Goal: Task Accomplishment & Management: Manage account settings

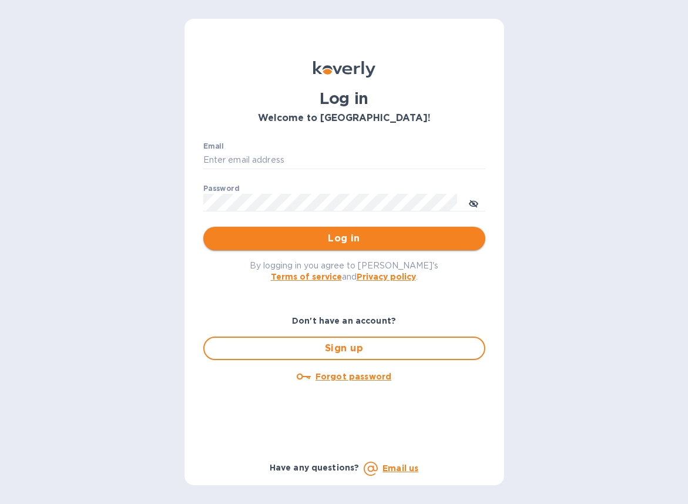
type input "[EMAIL_ADDRESS][DOMAIN_NAME]"
click at [375, 243] on span "Log in" at bounding box center [344, 238] width 263 height 14
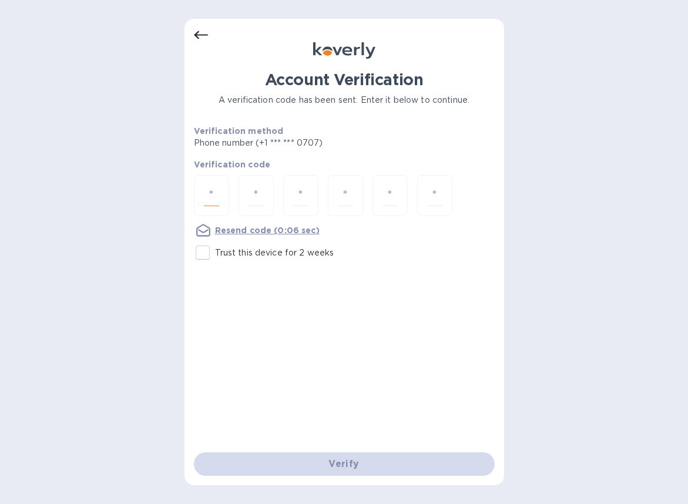
click at [217, 199] on input "number" at bounding box center [211, 196] width 15 height 22
type input "8"
type input "4"
type input "2"
type input "1"
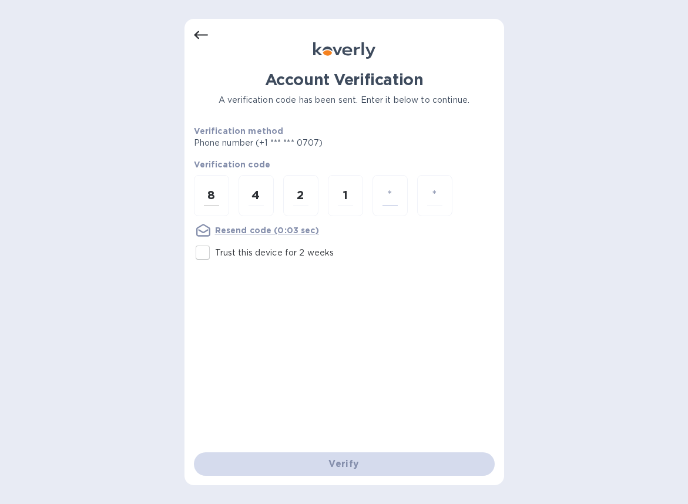
type input "3"
type input "7"
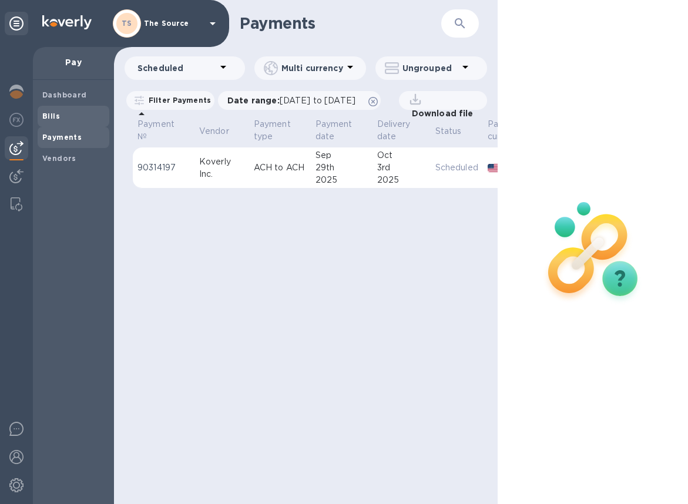
click at [62, 113] on span "Bills" at bounding box center [73, 116] width 62 height 12
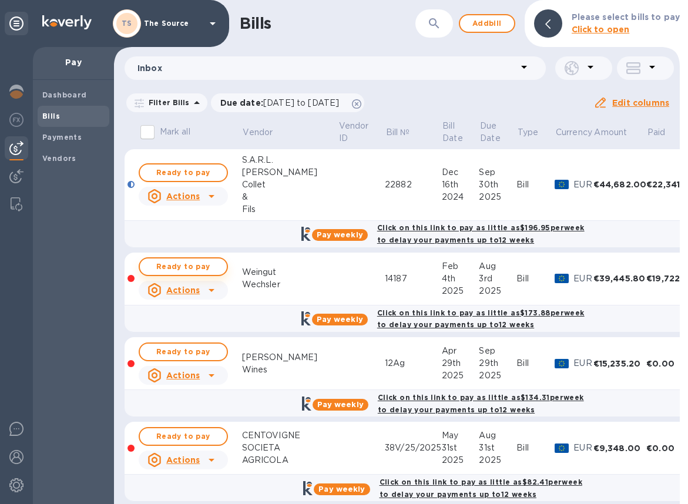
click at [208, 268] on span "Ready to pay" at bounding box center [183, 267] width 68 height 14
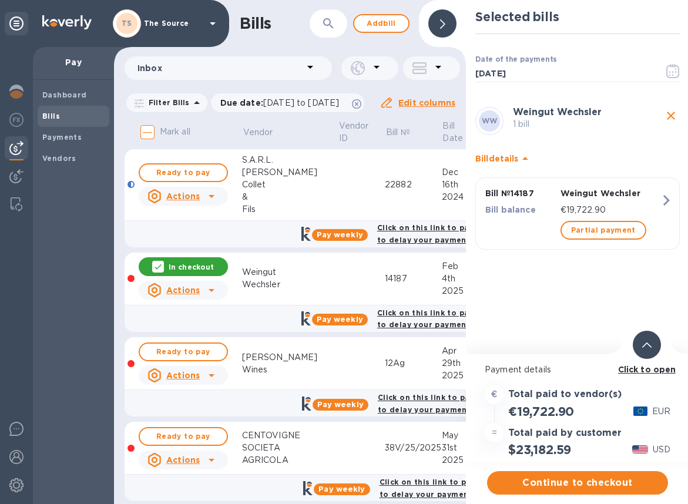
click at [652, 336] on div at bounding box center [647, 345] width 28 height 28
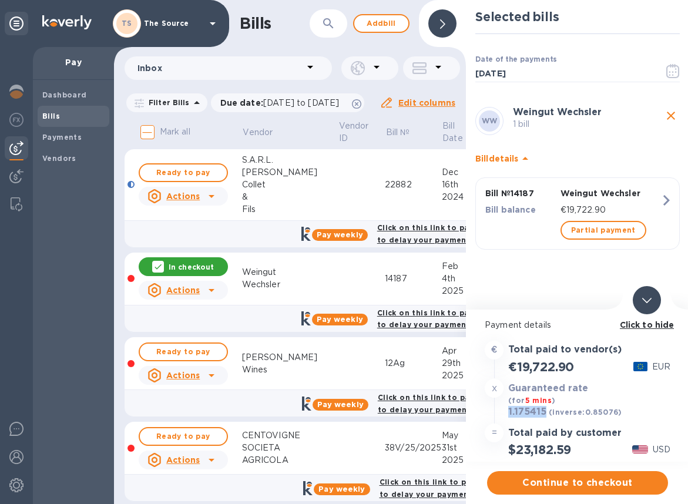
drag, startPoint x: 546, startPoint y: 414, endPoint x: 505, endPoint y: 415, distance: 41.1
click at [505, 415] on div "1.175415 (inverse: 0.85076 ) USD" at bounding box center [577, 412] width 190 height 17
copy h3 "1.175415"
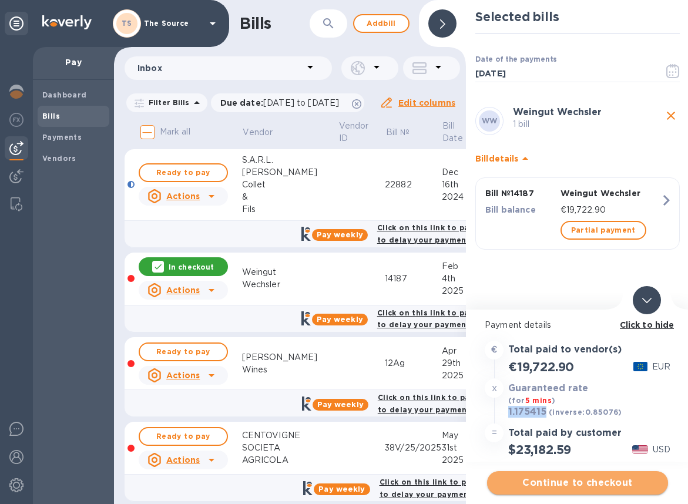
click at [579, 481] on span "Continue to checkout" at bounding box center [577, 483] width 162 height 14
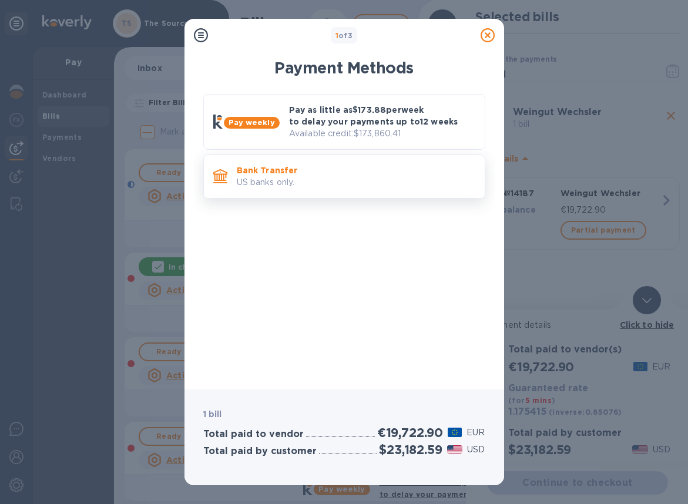
click at [422, 180] on p "US banks only." at bounding box center [356, 182] width 238 height 12
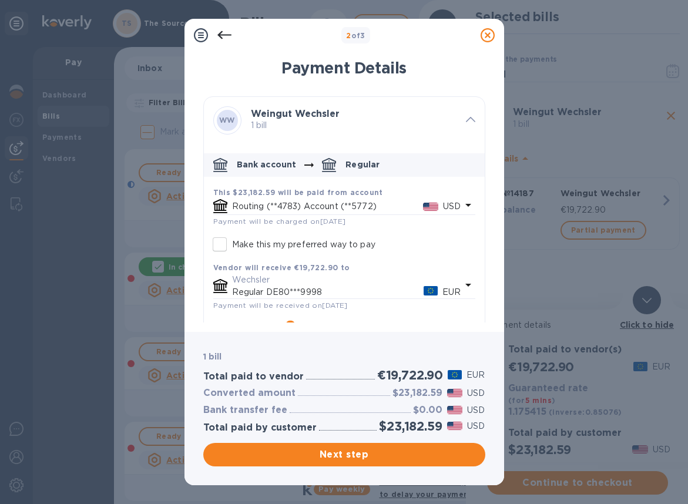
click at [461, 201] on icon "default-method" at bounding box center [468, 205] width 14 height 14
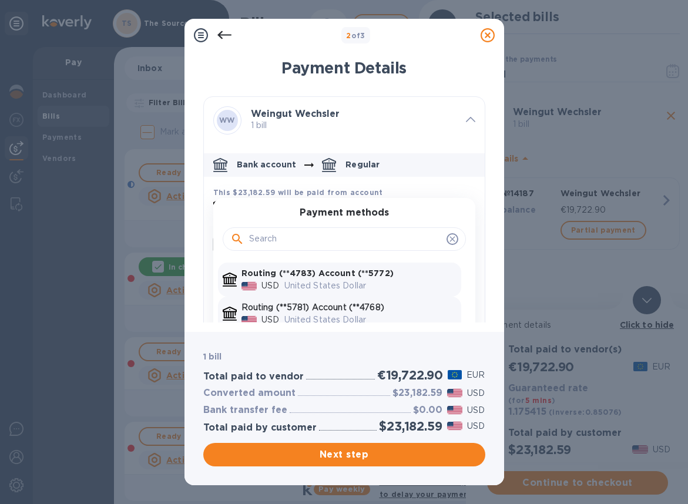
click at [354, 307] on p "Routing (**5781) Account (**4768)" at bounding box center [348, 307] width 215 height 12
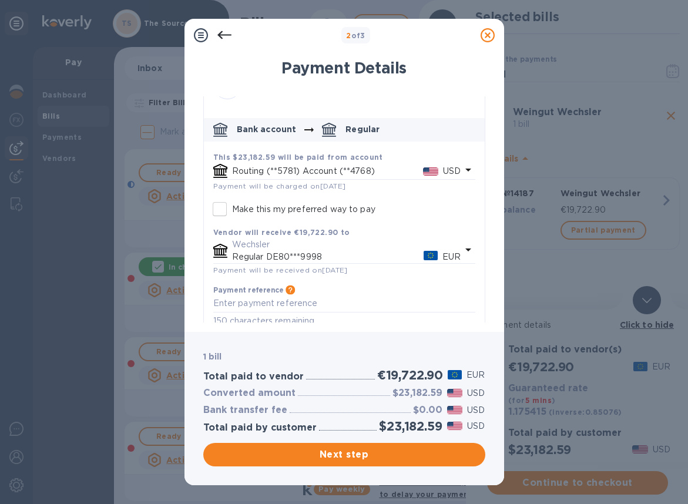
scroll to position [39, 0]
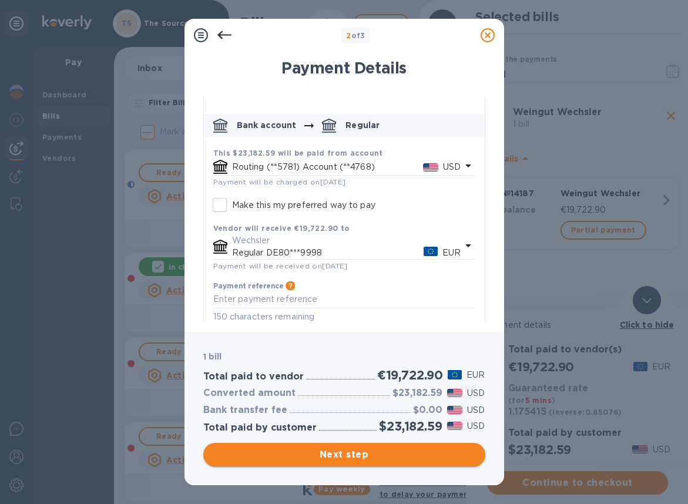
click at [355, 458] on span "Next step" at bounding box center [344, 455] width 263 height 14
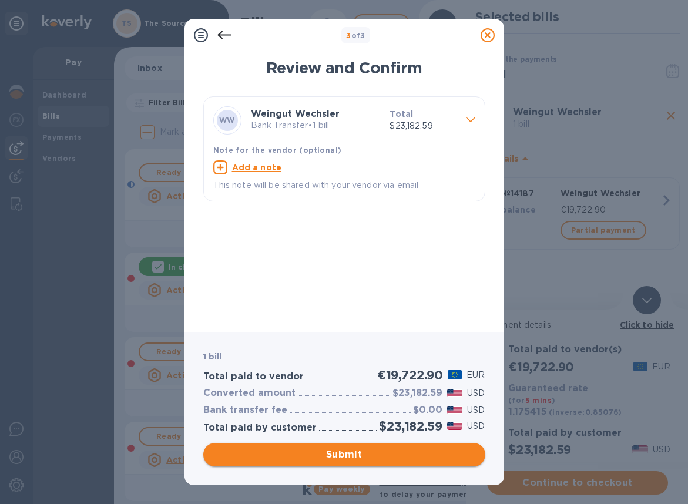
click at [387, 451] on span "Submit" at bounding box center [344, 455] width 263 height 14
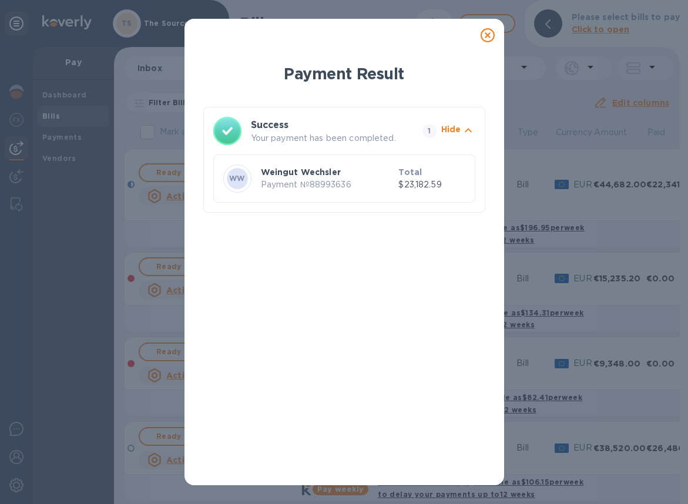
click at [489, 33] on icon at bounding box center [487, 35] width 14 height 14
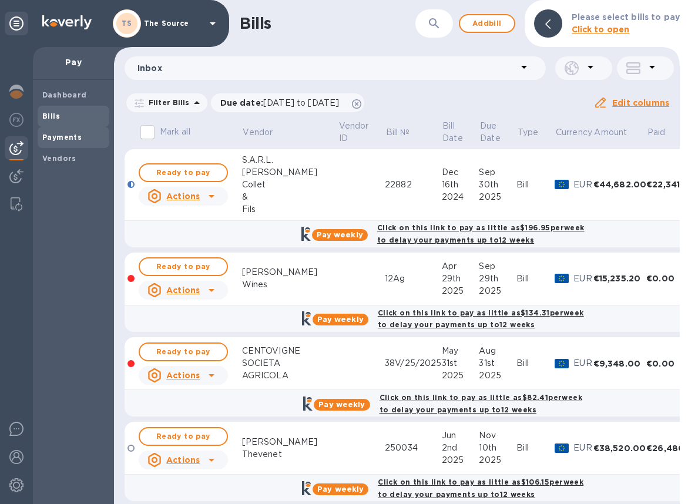
click at [56, 139] on b "Payments" at bounding box center [61, 137] width 39 height 9
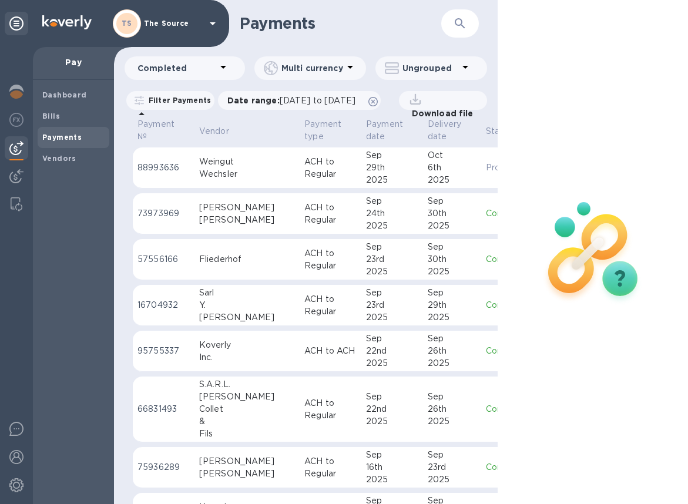
click at [304, 180] on p "ACH to Regular" at bounding box center [330, 168] width 52 height 25
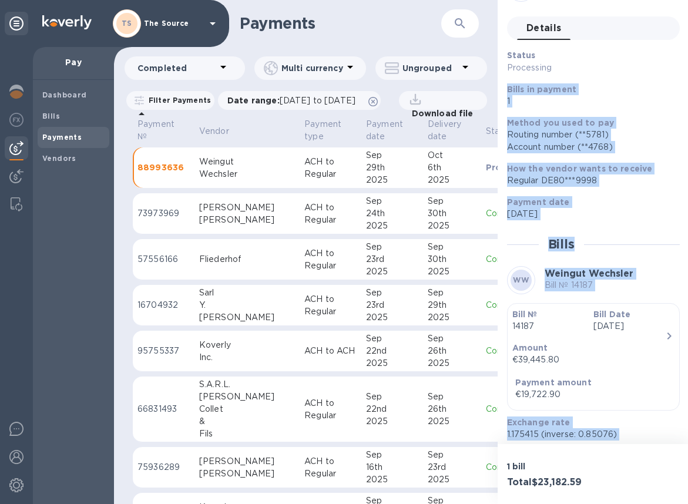
scroll to position [109, 0]
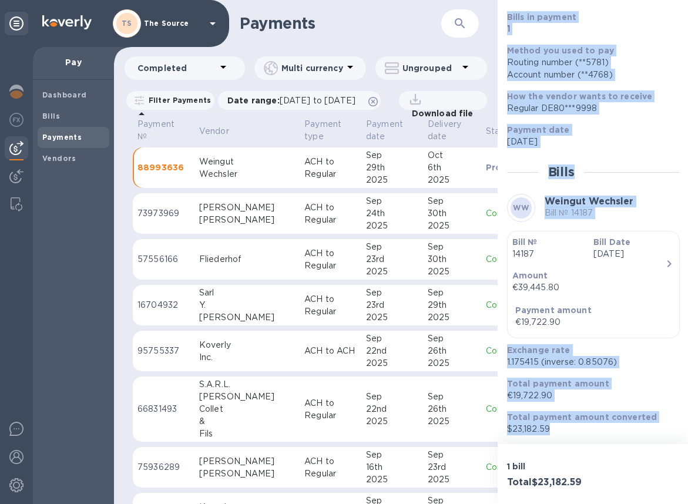
drag, startPoint x: 507, startPoint y: 128, endPoint x: 664, endPoint y: 437, distance: 346.5
click at [664, 435] on div "Status Processing Bills in payment 1 Method you used to pay Routing number (**5…" at bounding box center [593, 206] width 173 height 458
copy div "Bills in payment 1 Method you used to pay Routing number (**5781) Account numbe…"
click at [52, 154] on b "Vendors" at bounding box center [59, 158] width 34 height 9
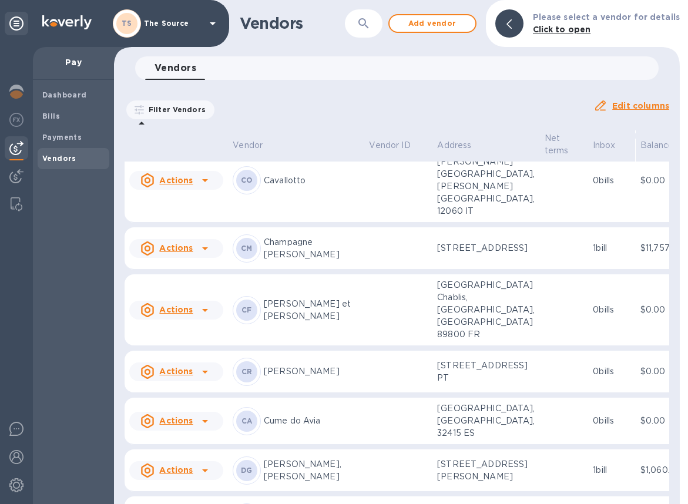
scroll to position [1280, 0]
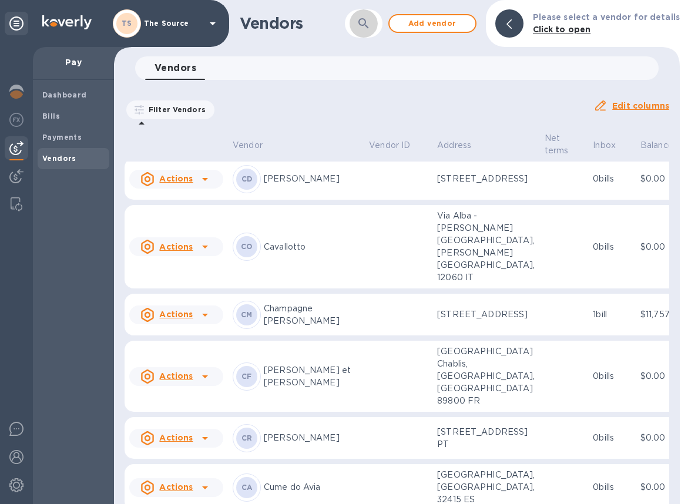
click at [368, 26] on icon "button" at bounding box center [363, 23] width 10 height 10
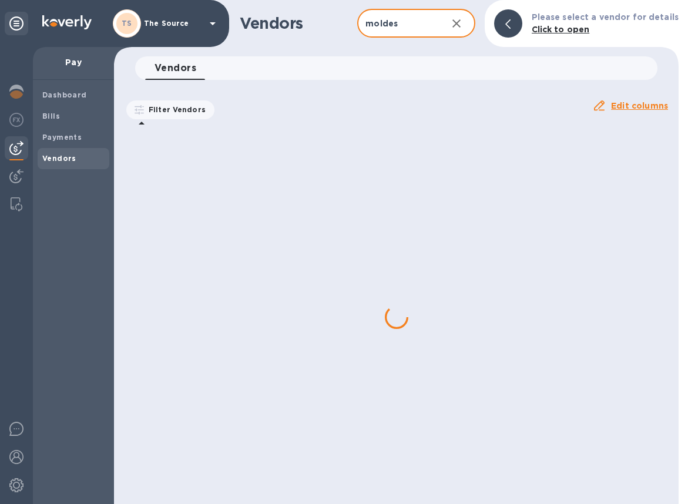
type input "moldes"
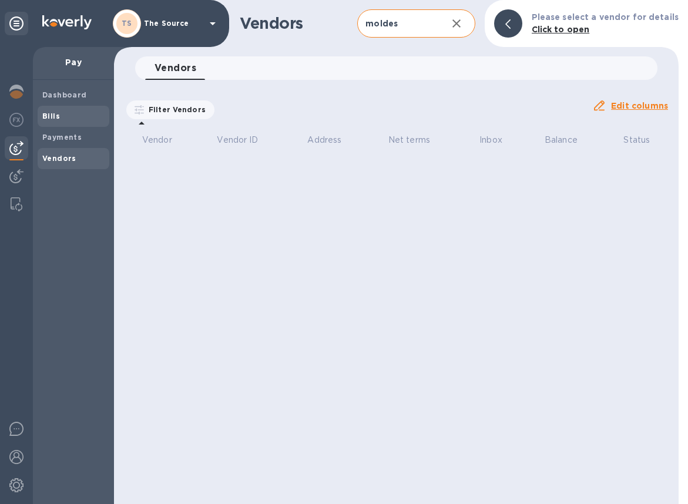
click at [66, 119] on span "Bills" at bounding box center [73, 116] width 62 height 12
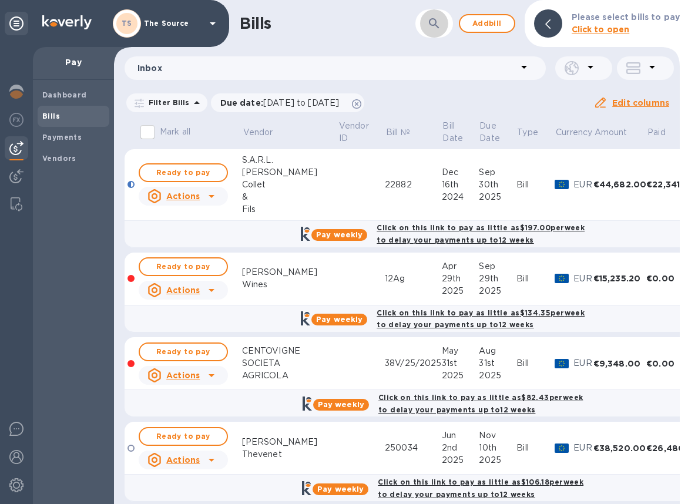
click at [445, 25] on button "button" at bounding box center [434, 23] width 28 height 28
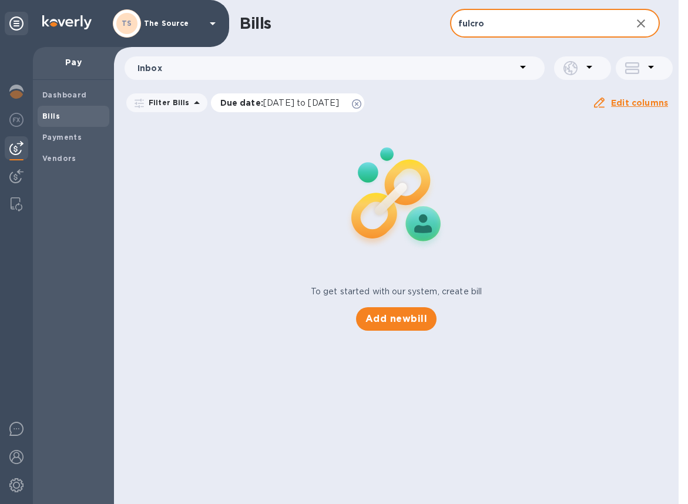
type input "fulcro"
click at [361, 102] on icon at bounding box center [356, 103] width 9 height 9
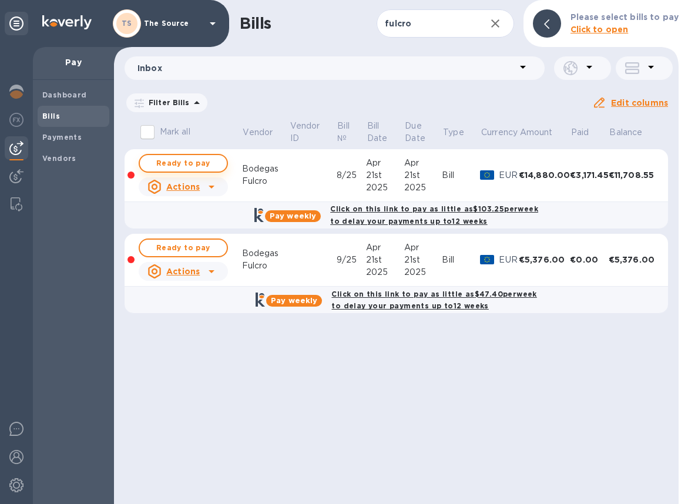
click at [212, 163] on span "Ready to pay" at bounding box center [183, 163] width 68 height 14
click at [193, 161] on span "Ready to pay" at bounding box center [183, 163] width 68 height 14
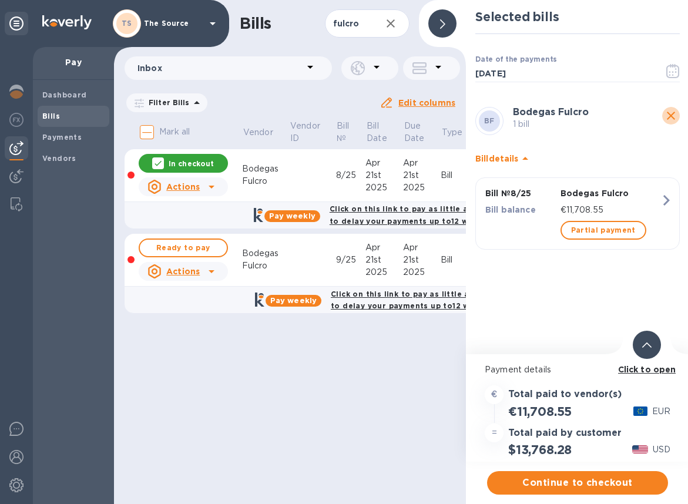
click at [670, 110] on icon "close" at bounding box center [671, 116] width 14 height 14
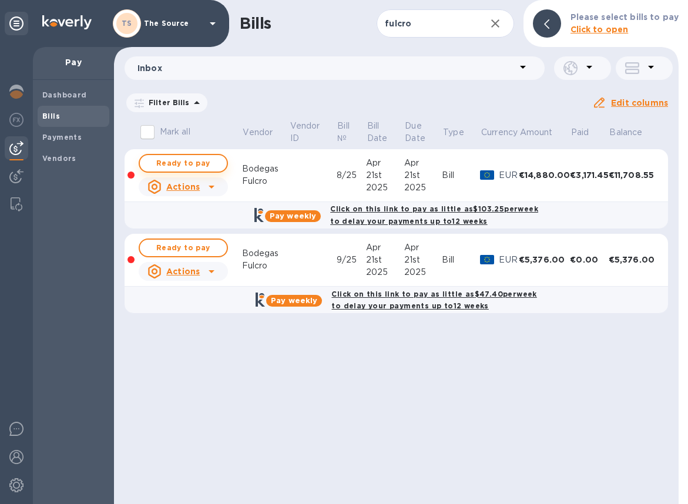
click at [197, 159] on span "Ready to pay" at bounding box center [183, 163] width 68 height 14
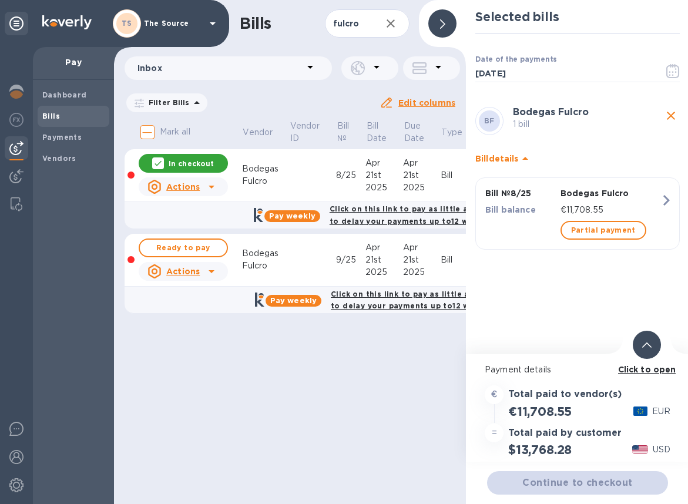
click at [637, 209] on p "€11,708.55" at bounding box center [610, 210] width 100 height 12
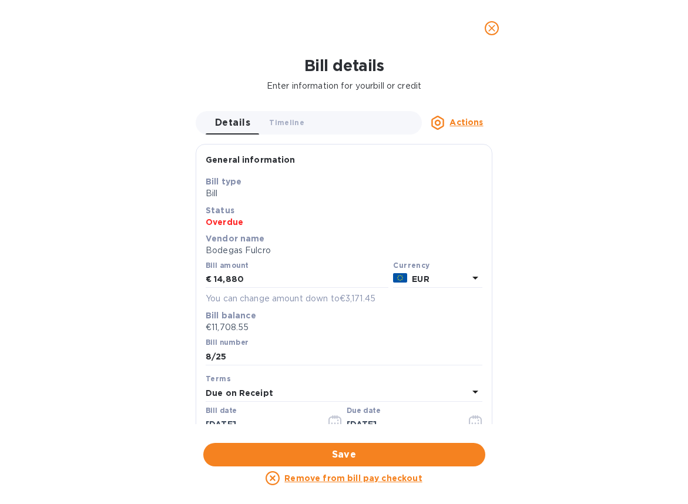
click at [486, 32] on icon "close" at bounding box center [492, 28] width 12 height 12
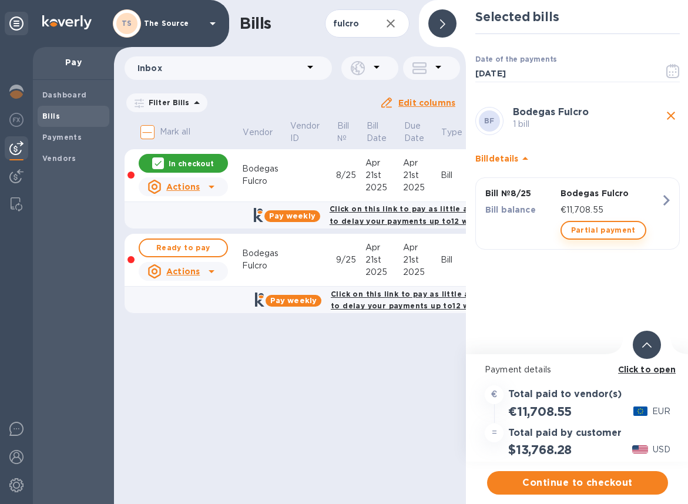
click at [567, 223] on button "Partial payment" at bounding box center [603, 230] width 86 height 19
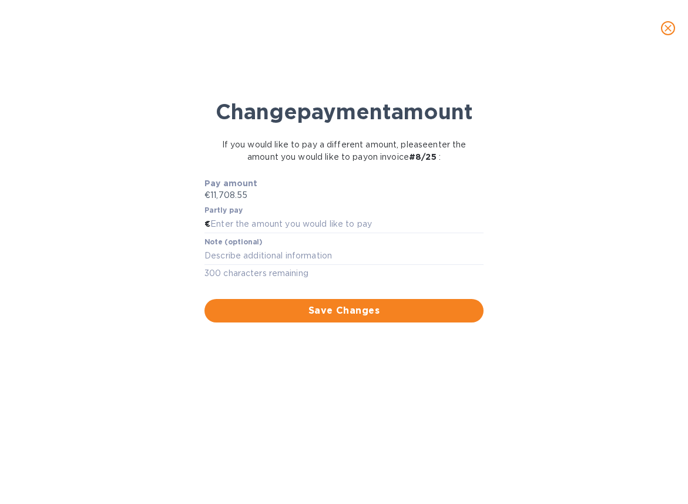
click at [265, 201] on p "€11,708.55" at bounding box center [343, 195] width 279 height 12
click at [243, 233] on input "text" at bounding box center [346, 225] width 273 height 18
paste input "8,542.29"
type input "8,542.29"
click at [230, 377] on div "Change payment amount If you would like to pay a different amount, please enter…" at bounding box center [343, 285] width 669 height 438
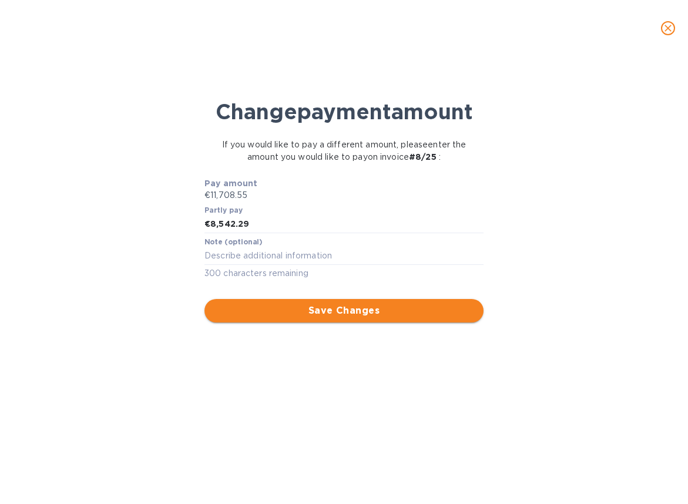
click at [259, 318] on span "Save Changes" at bounding box center [344, 311] width 260 height 14
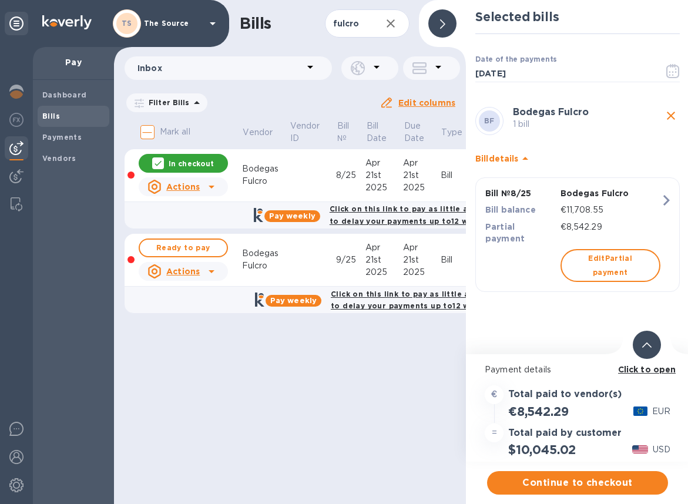
click at [642, 347] on icon at bounding box center [646, 344] width 9 height 5
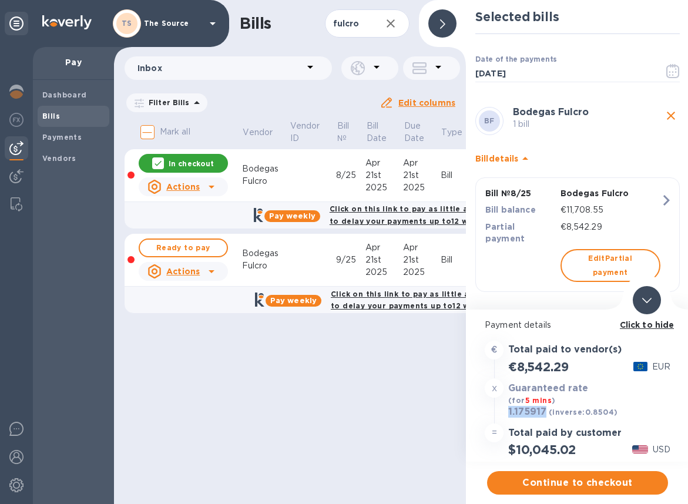
drag, startPoint x: 546, startPoint y: 411, endPoint x: 506, endPoint y: 412, distance: 40.0
click at [506, 412] on div "1.175917 (inverse: 0.8504 )" at bounding box center [563, 412] width 114 height 16
copy h3 "1.175917"
click at [569, 479] on span "Continue to checkout" at bounding box center [577, 483] width 162 height 14
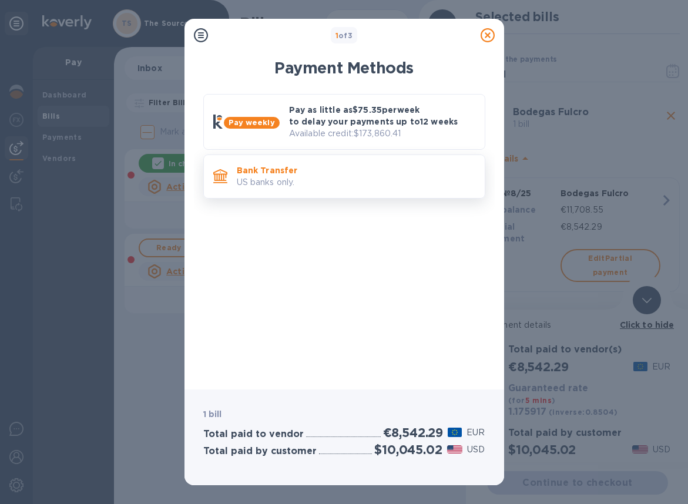
click at [410, 180] on p "US banks only." at bounding box center [356, 182] width 238 height 12
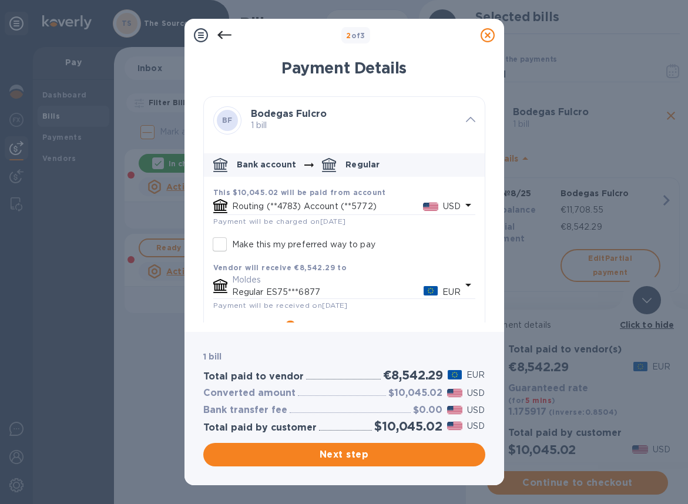
click at [461, 201] on icon "default-method" at bounding box center [468, 205] width 14 height 14
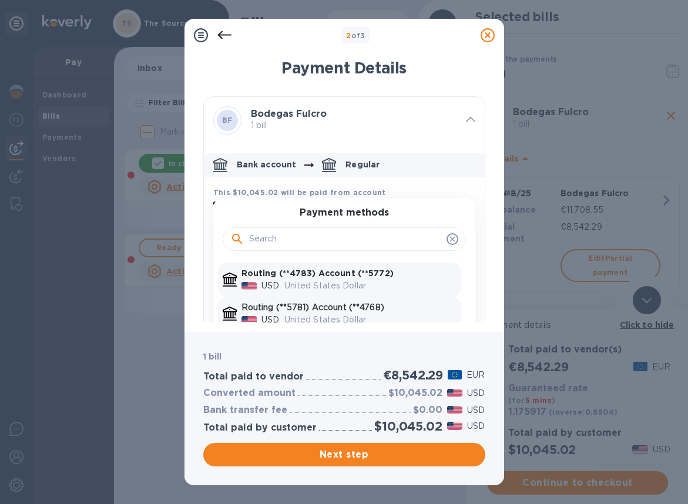
click at [372, 305] on p "Routing (**5781) Account (**4768)" at bounding box center [348, 307] width 215 height 12
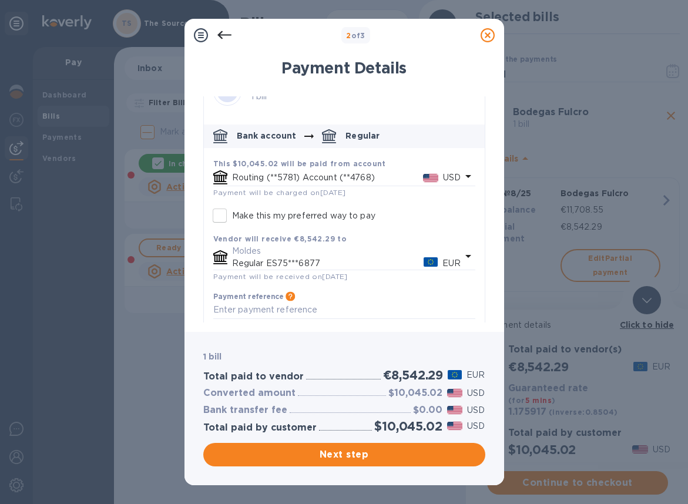
scroll to position [36, 0]
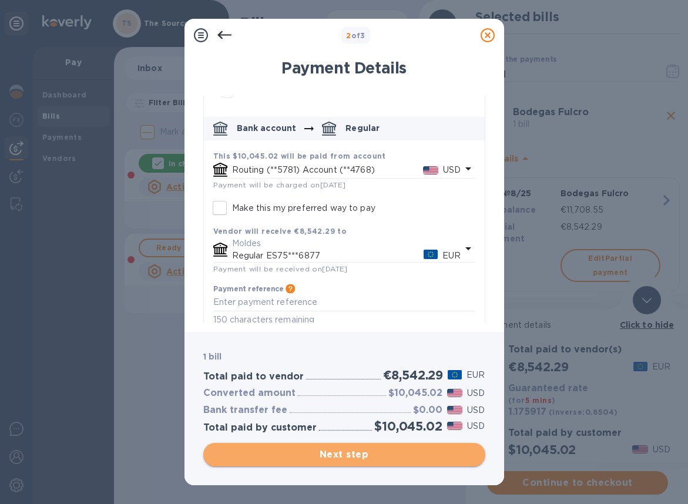
click at [401, 457] on span "Next step" at bounding box center [344, 455] width 263 height 14
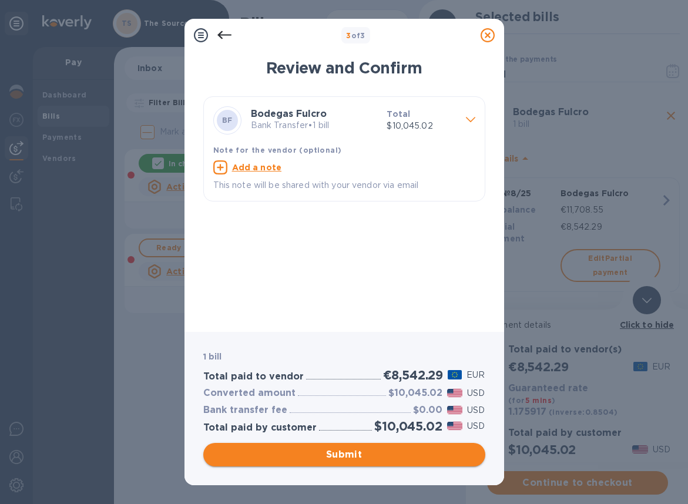
click at [336, 453] on span "Submit" at bounding box center [344, 455] width 263 height 14
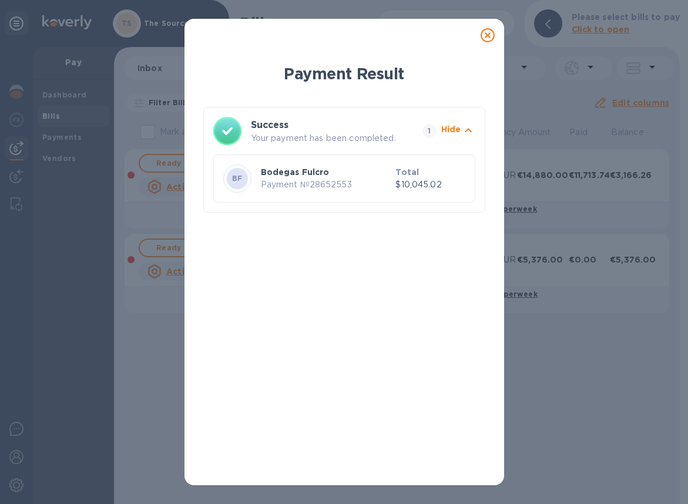
click at [154, 142] on div "Payment Result Success Your payment has been completed. 1 Hide BF Bodegas Fulcr…" at bounding box center [344, 252] width 688 height 504
click at [289, 169] on p "Bodegas Fulcro" at bounding box center [326, 172] width 130 height 12
click at [371, 170] on p "Bodegas Fulcro" at bounding box center [326, 172] width 130 height 12
click at [489, 35] on icon at bounding box center [487, 35] width 14 height 14
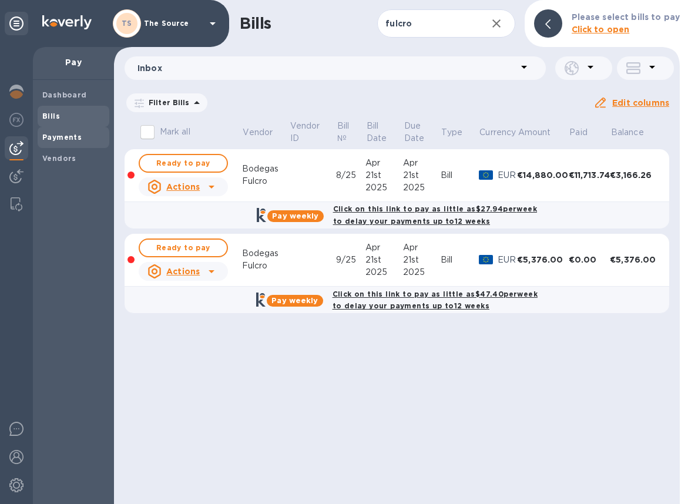
click at [76, 134] on b "Payments" at bounding box center [61, 137] width 39 height 9
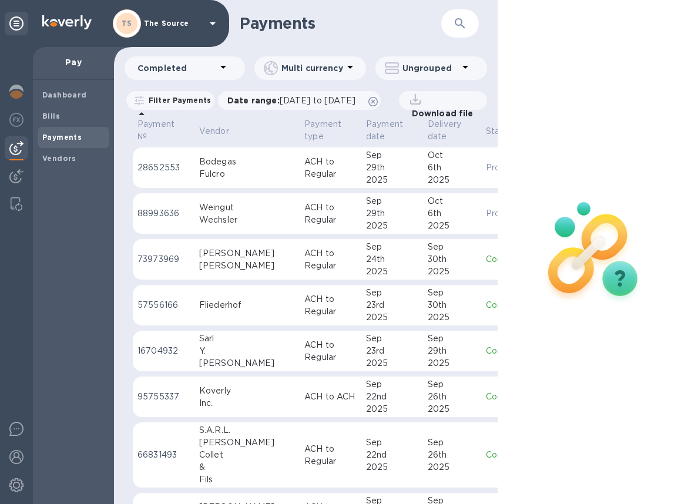
click at [222, 180] on div "Fulcro" at bounding box center [247, 174] width 96 height 12
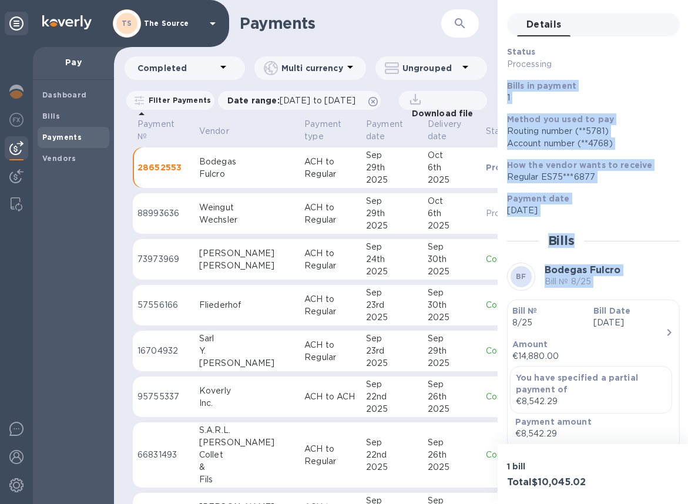
scroll to position [152, 0]
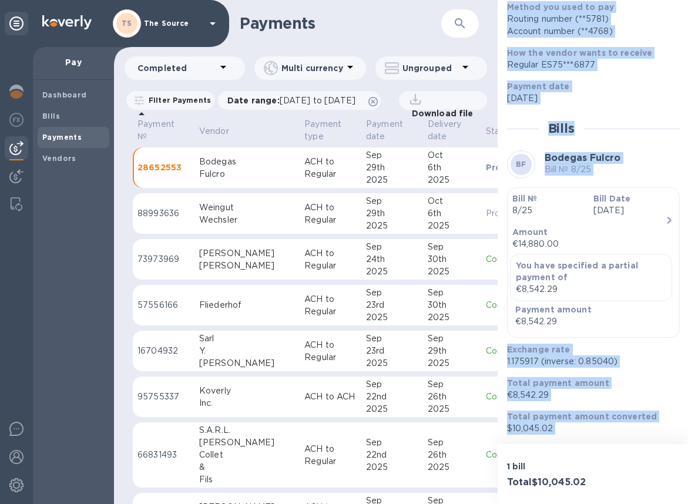
drag, startPoint x: 509, startPoint y: 124, endPoint x: 598, endPoint y: 445, distance: 333.5
click at [598, 445] on div "Payment № 28652553 Details 0 Status Processing Bills in payment 1 Method you us…" at bounding box center [593, 252] width 191 height 504
copy div "Bills in payment 1 Method you used to pay Routing number (**5781) Account numbe…"
click at [449, 29] on button "button" at bounding box center [460, 23] width 28 height 28
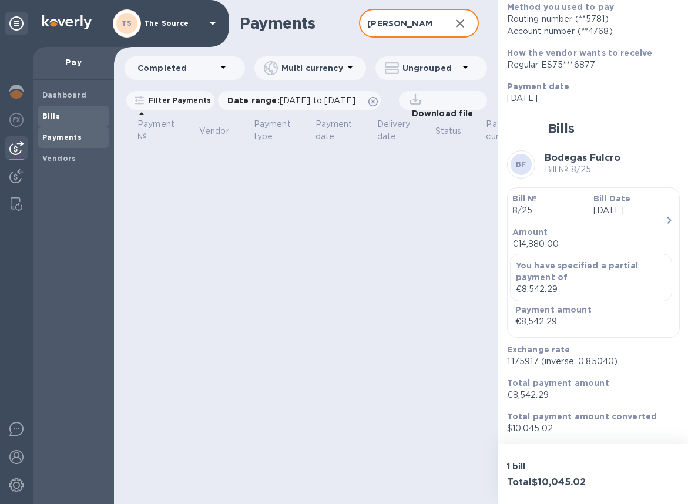
type input "madonna"
click at [56, 118] on b "Bills" at bounding box center [51, 116] width 18 height 9
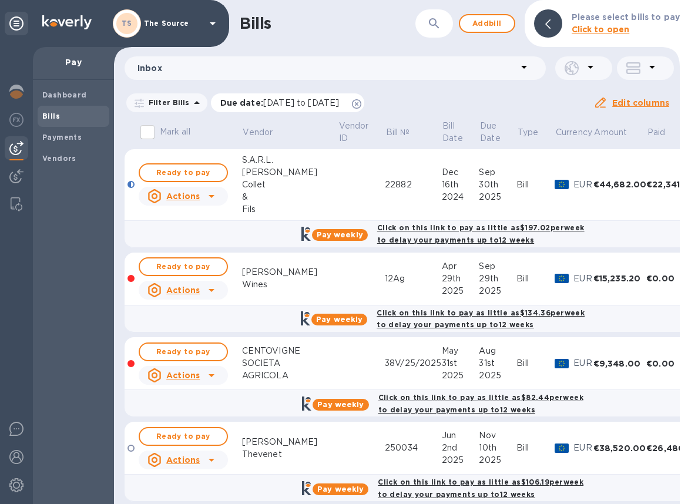
click at [361, 102] on icon at bounding box center [356, 103] width 9 height 9
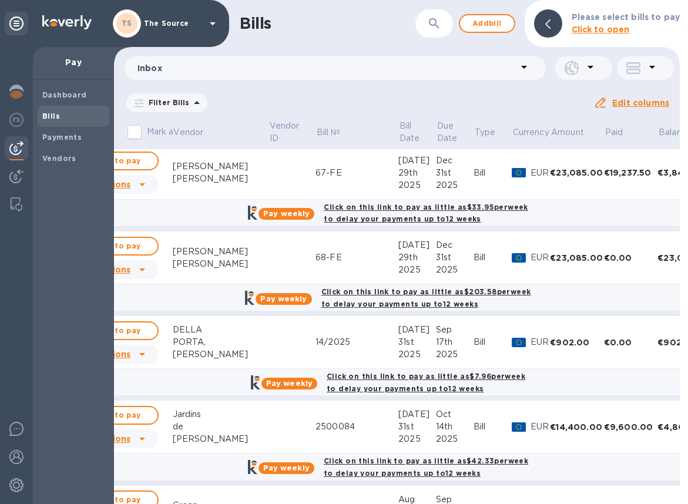
scroll to position [1488, 69]
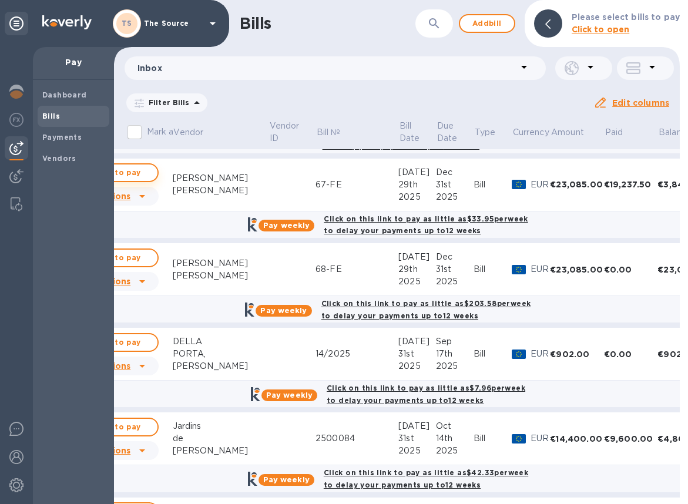
click at [143, 174] on span "Ready to pay" at bounding box center [114, 173] width 68 height 14
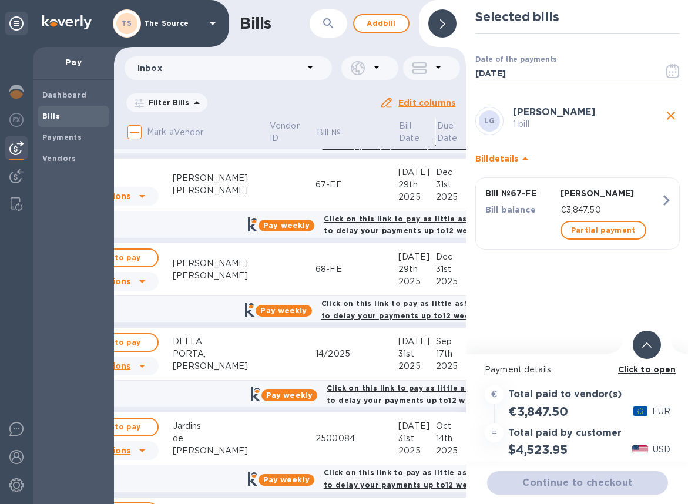
click at [646, 349] on span at bounding box center [646, 344] width 9 height 11
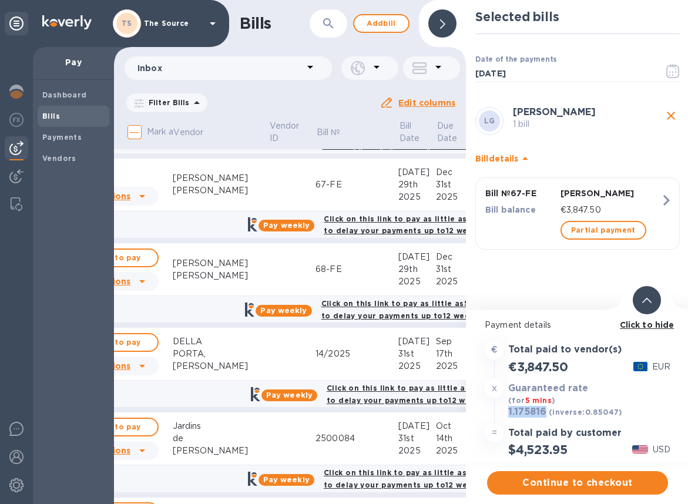
drag, startPoint x: 545, startPoint y: 415, endPoint x: 507, endPoint y: 414, distance: 38.2
click at [507, 414] on div "1.175816 (inverse: 0.85047 )" at bounding box center [565, 412] width 119 height 16
copy h3 "1.175816"
click at [583, 485] on span "Continue to checkout" at bounding box center [577, 483] width 162 height 14
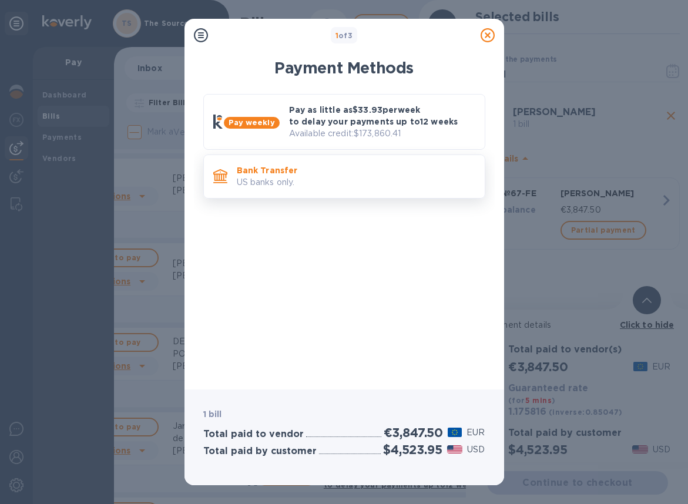
click at [411, 156] on div "Bank Transfer US banks only." at bounding box center [344, 176] width 282 height 44
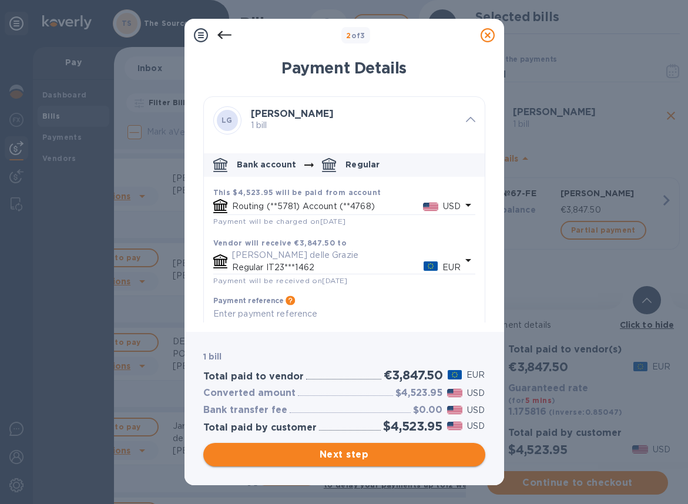
click at [404, 456] on span "Next step" at bounding box center [344, 455] width 263 height 14
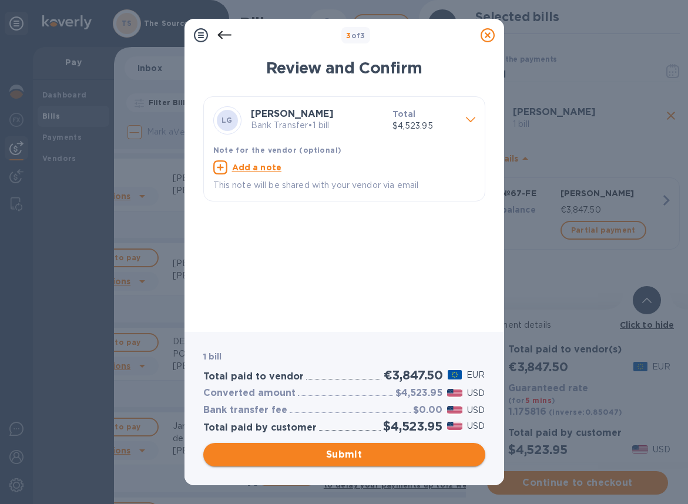
click at [339, 456] on span "Submit" at bounding box center [344, 455] width 263 height 14
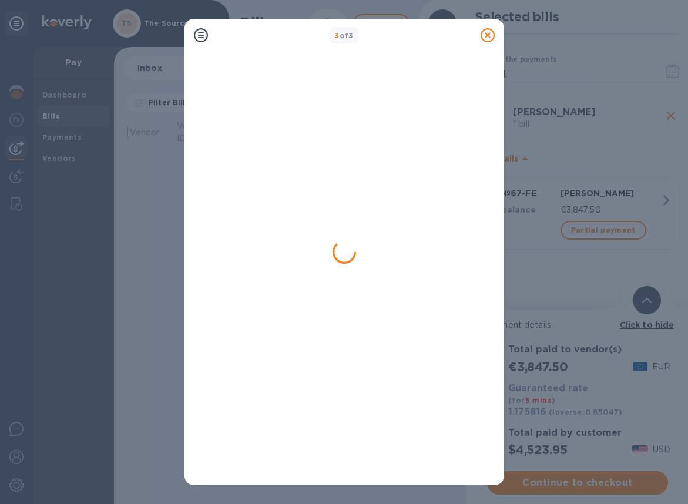
scroll to position [0, 69]
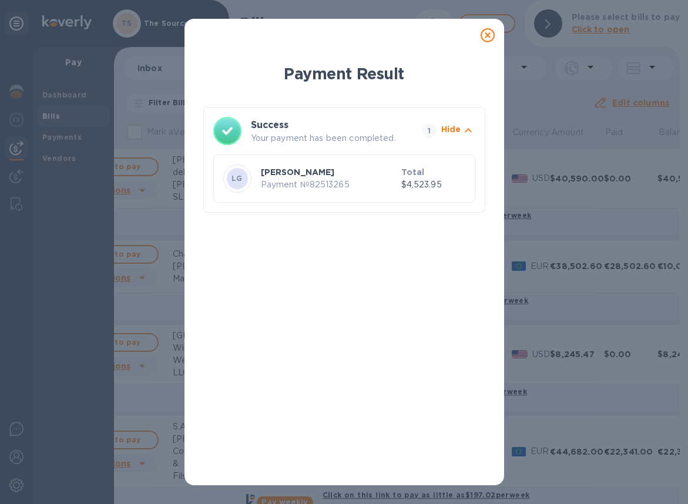
click at [485, 34] on icon at bounding box center [487, 35] width 14 height 14
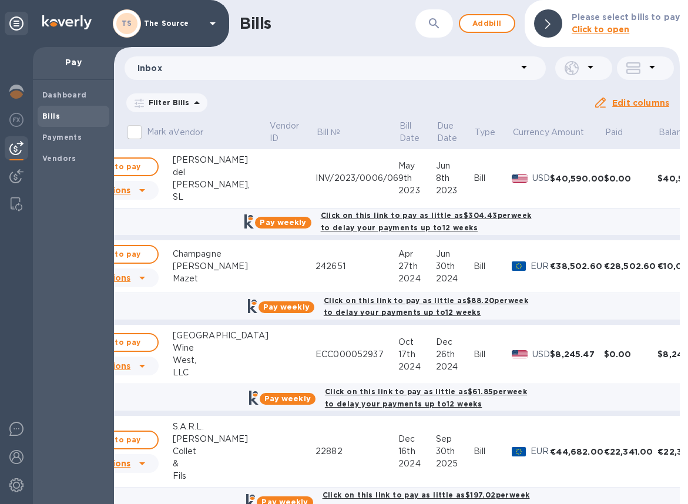
click at [73, 120] on span "Bills" at bounding box center [73, 116] width 62 height 12
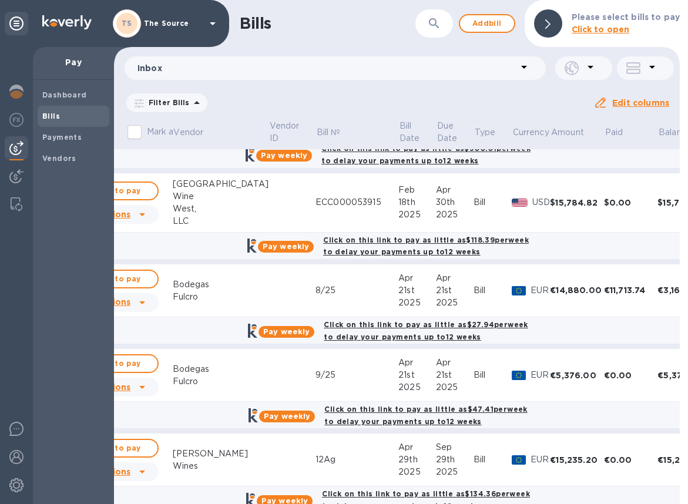
scroll to position [535, 69]
